Goal: Task Accomplishment & Management: Use online tool/utility

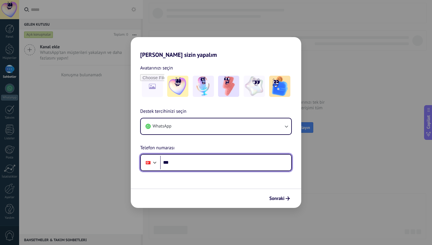
click at [192, 165] on input "***" at bounding box center [225, 162] width 131 height 14
type input "**********"
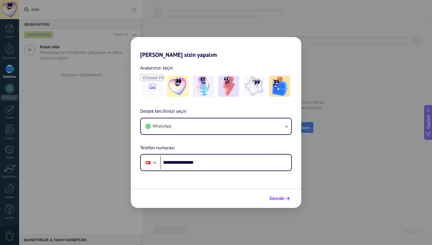
click at [267, 200] on button "Sonraki" at bounding box center [280, 198] width 26 height 10
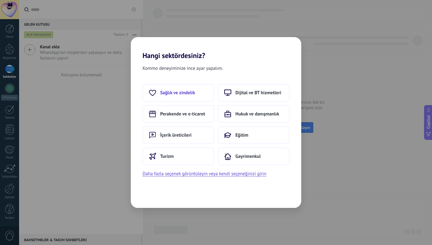
click at [174, 90] on span "Sağlık ve zindelik" at bounding box center [177, 93] width 35 height 6
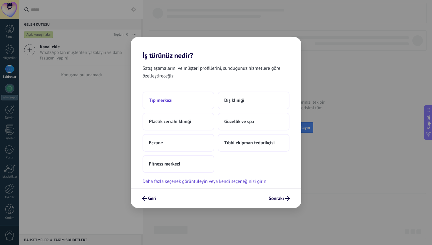
click at [197, 101] on button "Tıp merkezi" at bounding box center [179, 100] width 72 height 18
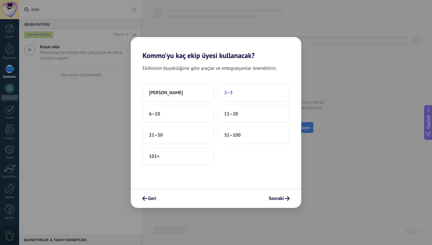
click at [237, 90] on button "2–5" at bounding box center [254, 93] width 72 height 18
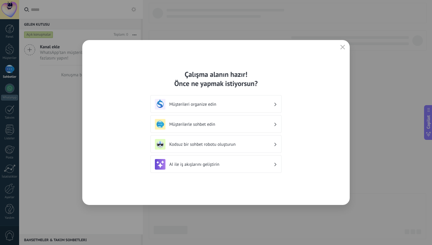
click at [217, 123] on h3 "Müşterilerle sohbet edin" at bounding box center [221, 124] width 104 height 6
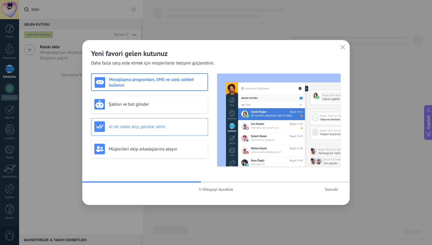
click at [174, 131] on div "AI ile nokta atışı yanıtlar verin" at bounding box center [149, 126] width 110 height 11
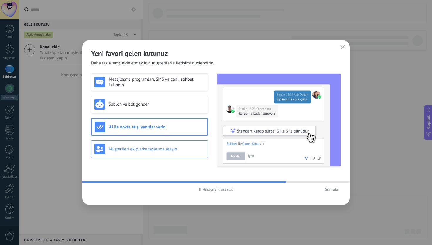
click at [178, 146] on h3 "Müşterileri ekip arkadaşlarına atayın" at bounding box center [157, 149] width 96 height 6
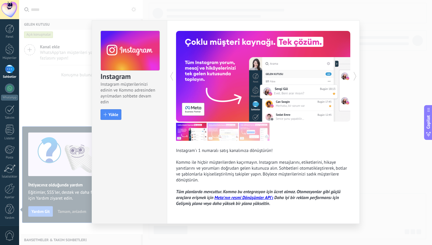
click at [390, 155] on div "Instagram Instagram müşterilerinizi edinin ve Kommo adresinden ayrılmadan sohbe…" at bounding box center [225, 122] width 413 height 245
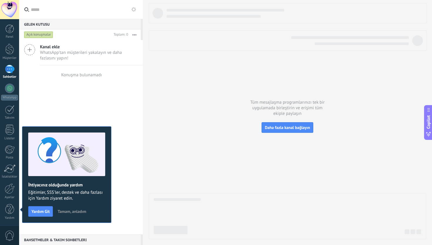
click at [76, 213] on span "Tamam, anladım" at bounding box center [72, 211] width 29 height 4
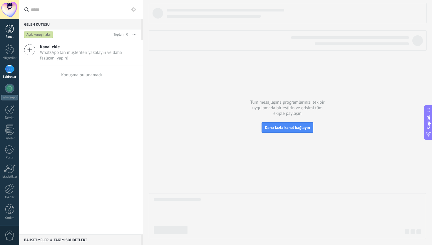
click at [11, 34] on link "Panel" at bounding box center [9, 31] width 19 height 14
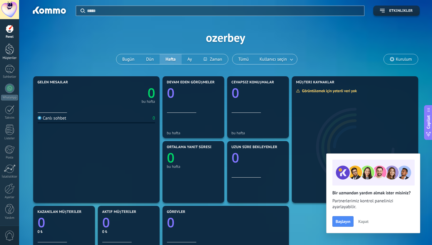
click at [15, 51] on link "Müşteriler" at bounding box center [9, 51] width 19 height 16
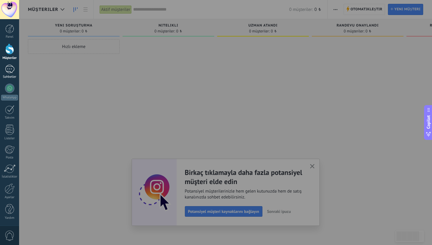
click at [9, 71] on div at bounding box center [9, 69] width 9 height 9
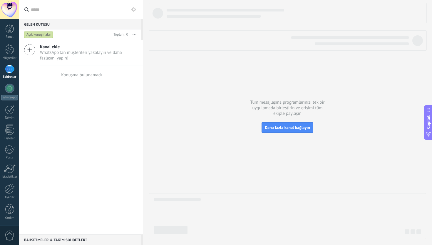
click at [187, 76] on div at bounding box center [287, 121] width 277 height 236
click at [32, 44] on icon at bounding box center [29, 49] width 11 height 11
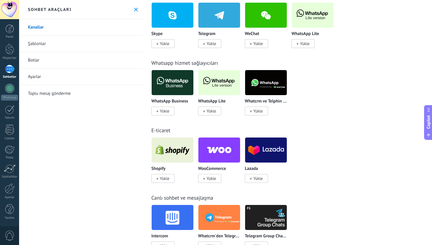
scroll to position [166, 0]
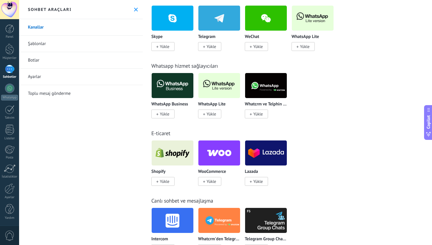
click at [261, 115] on span "Yükle" at bounding box center [257, 113] width 9 height 5
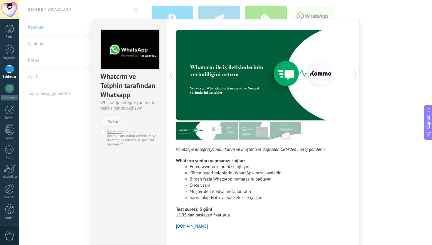
click at [112, 119] on span "Yükle" at bounding box center [113, 121] width 10 height 4
click at [111, 119] on span "Yükle" at bounding box center [113, 121] width 10 height 4
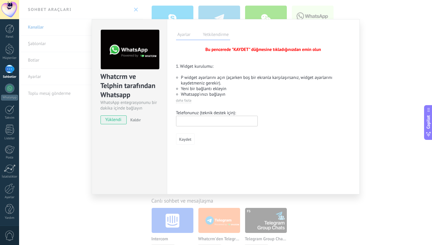
click at [198, 123] on input "text" at bounding box center [217, 120] width 82 height 11
type input "*"
type input "**********"
click at [187, 140] on span "Kaydet" at bounding box center [185, 139] width 12 height 4
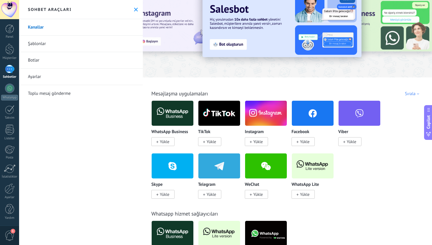
scroll to position [15, 0]
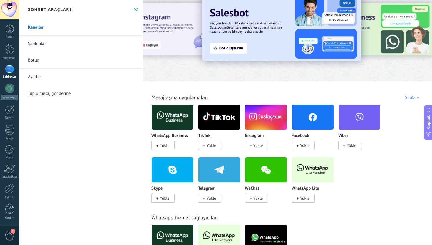
click at [169, 151] on div "WhatsApp Business Yükle" at bounding box center [174, 130] width 47 height 53
click at [169, 147] on span "Yükle" at bounding box center [162, 145] width 23 height 9
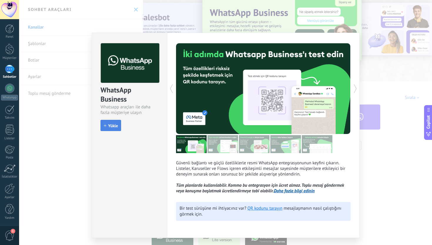
click at [112, 126] on span "Yükle" at bounding box center [113, 125] width 10 height 4
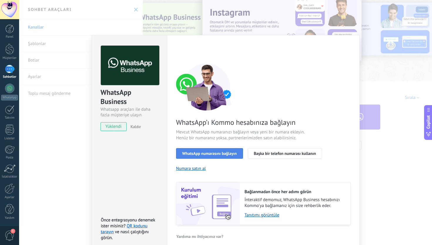
click at [225, 153] on span "WhatsApp numarasını bağlayın" at bounding box center [209, 153] width 55 height 4
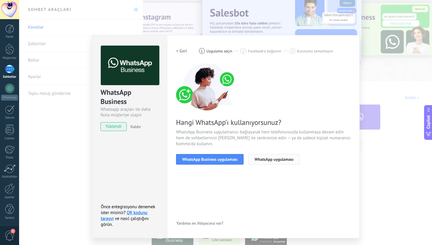
click at [263, 157] on span "WhatsApp uygulaması" at bounding box center [273, 159] width 39 height 4
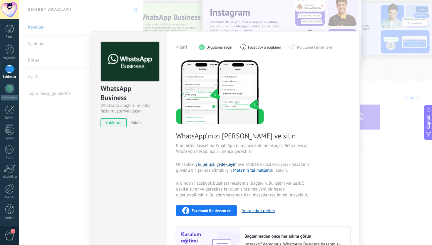
scroll to position [0, 0]
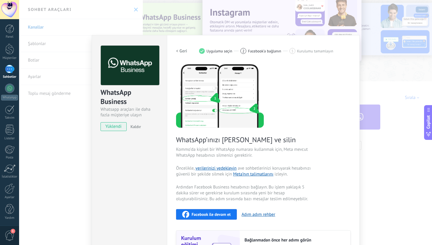
click at [222, 51] on span "Uygulama seçin" at bounding box center [220, 51] width 26 height 4
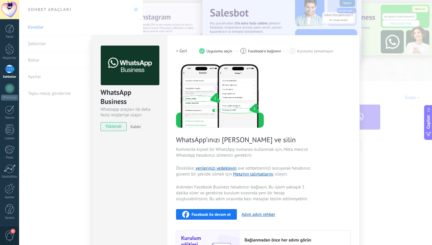
click at [427, 103] on div "WhatsApp Business Whatsapp araçları ile daha fazla müşteriye ulaşın yüklendi Ka…" at bounding box center [225, 122] width 413 height 245
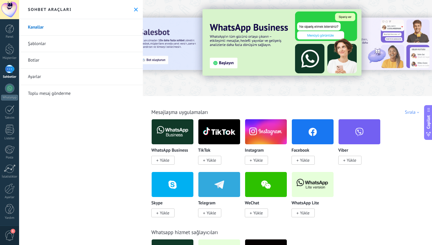
click at [33, 48] on link "Şablonlar" at bounding box center [81, 44] width 124 height 16
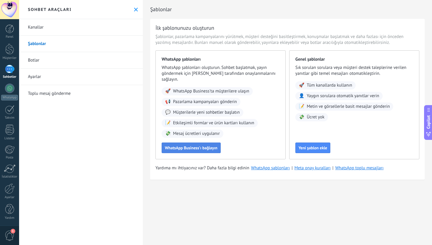
click at [181, 145] on button "WhatsApp Business'ı bağlayın" at bounding box center [191, 147] width 59 height 11
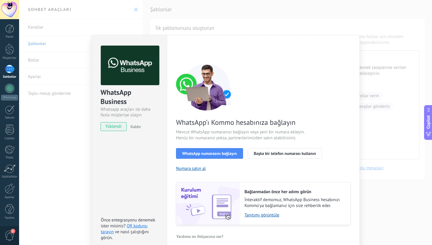
scroll to position [6, 0]
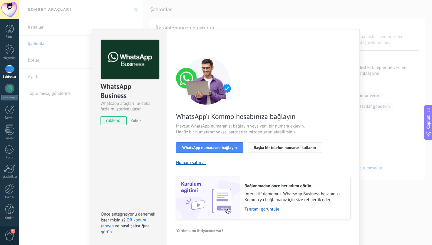
click at [264, 146] on span "Başka bir telefon numarası kullanın" at bounding box center [285, 147] width 62 height 4
click at [197, 149] on span "WhatsApp numarasını bağlayın" at bounding box center [209, 147] width 55 height 4
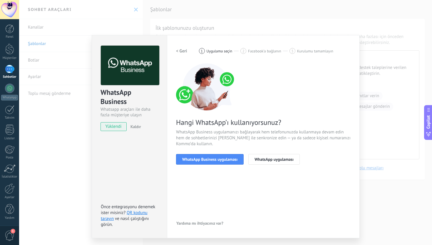
scroll to position [0, 0]
click at [209, 159] on span "WhatsApp Business uygulaması" at bounding box center [209, 159] width 55 height 4
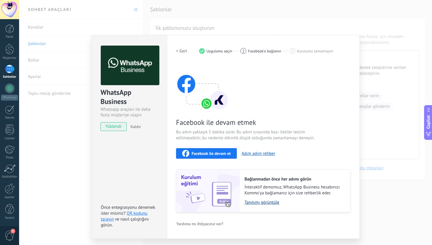
click at [257, 201] on link "Tanıtımı görüntüle" at bounding box center [295, 202] width 100 height 6
click at [229, 155] on span "Facebook ile devam et" at bounding box center [211, 153] width 39 height 4
